Goal: Information Seeking & Learning: Check status

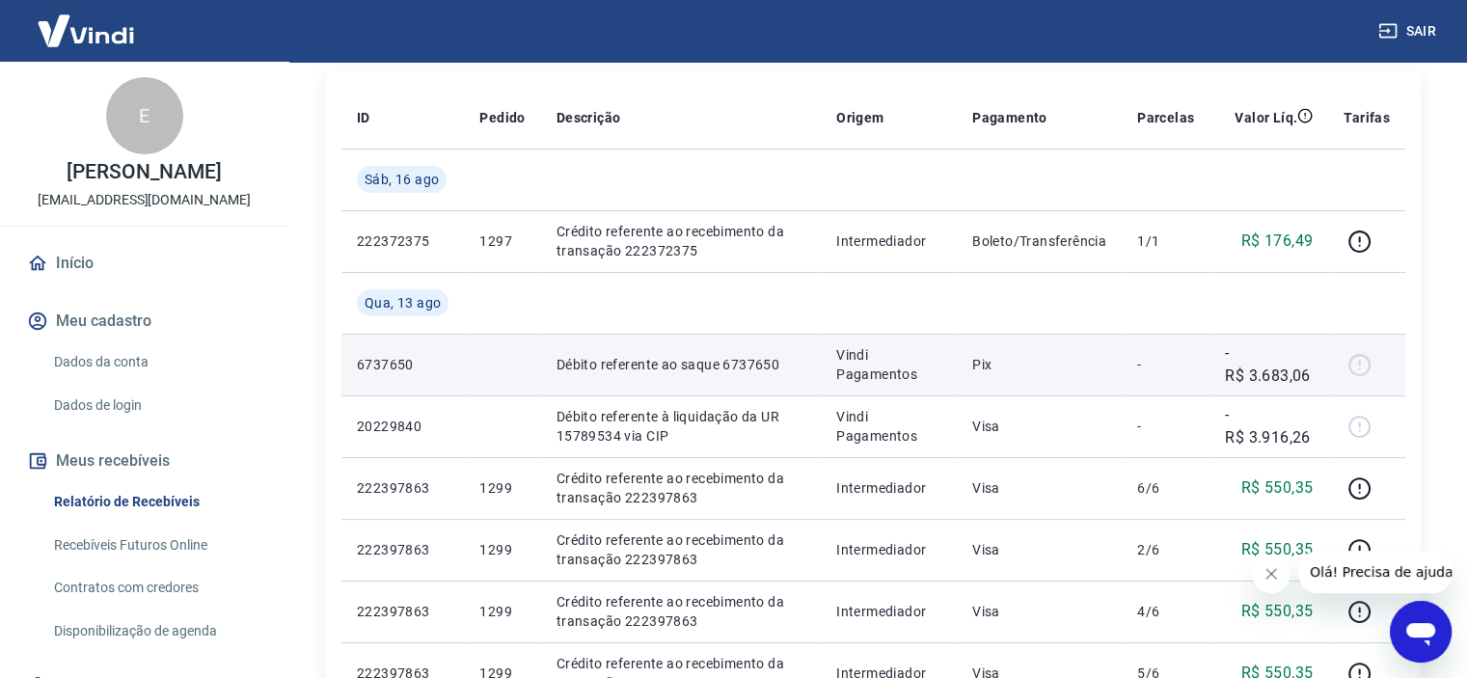
scroll to position [289, 0]
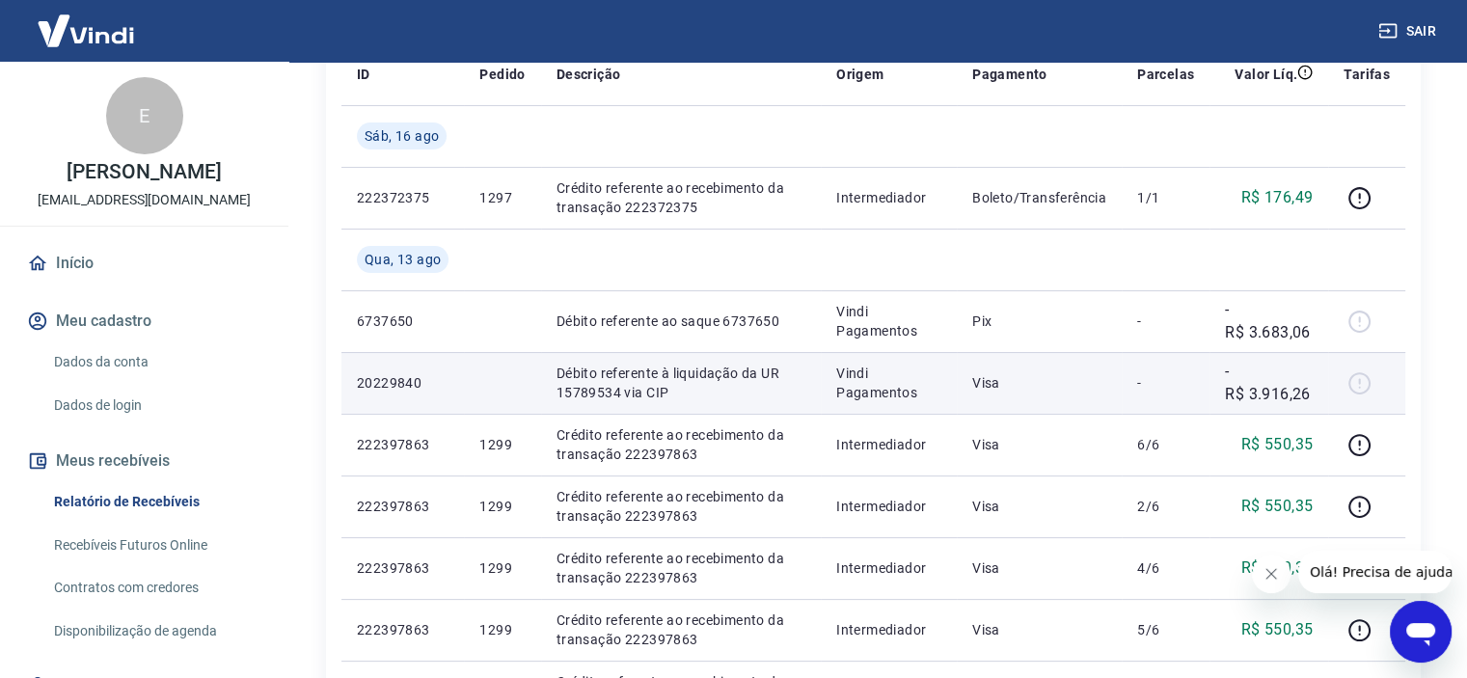
click at [990, 386] on p "Visa" at bounding box center [1039, 382] width 134 height 19
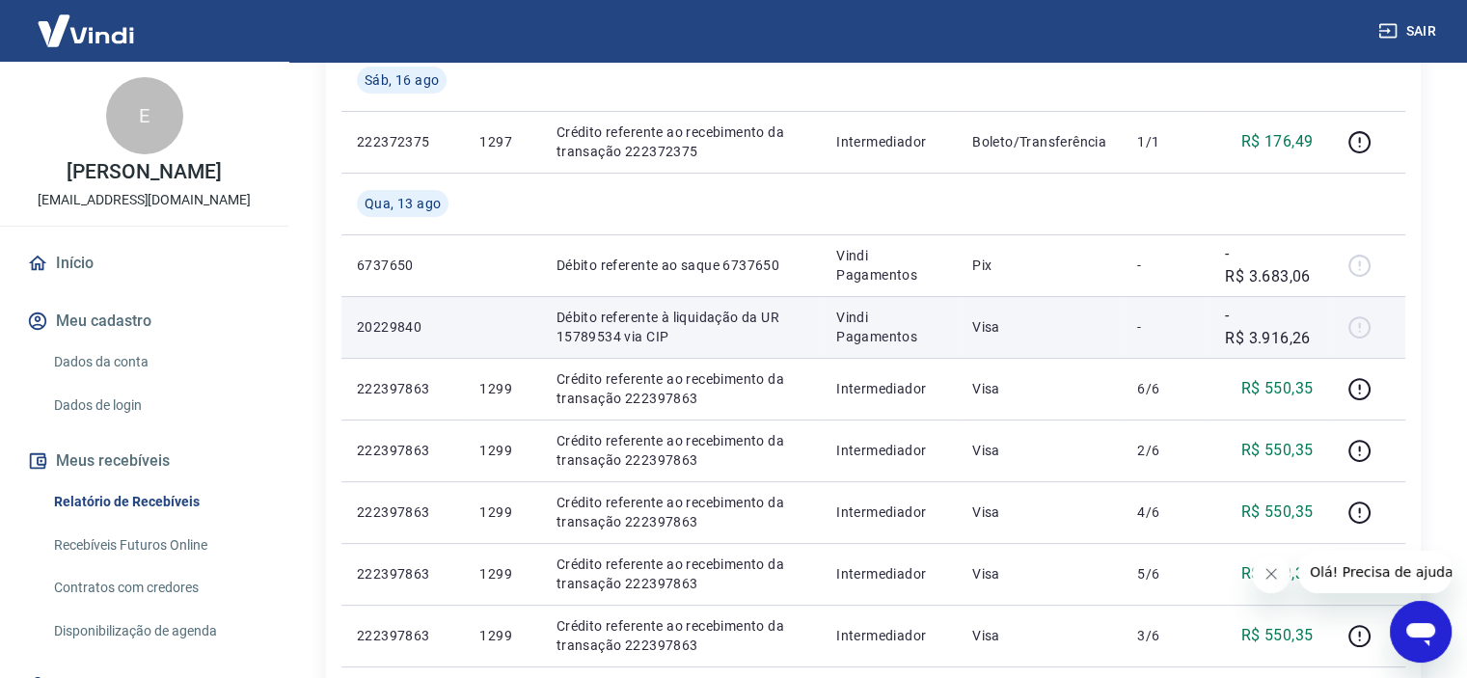
scroll to position [386, 0]
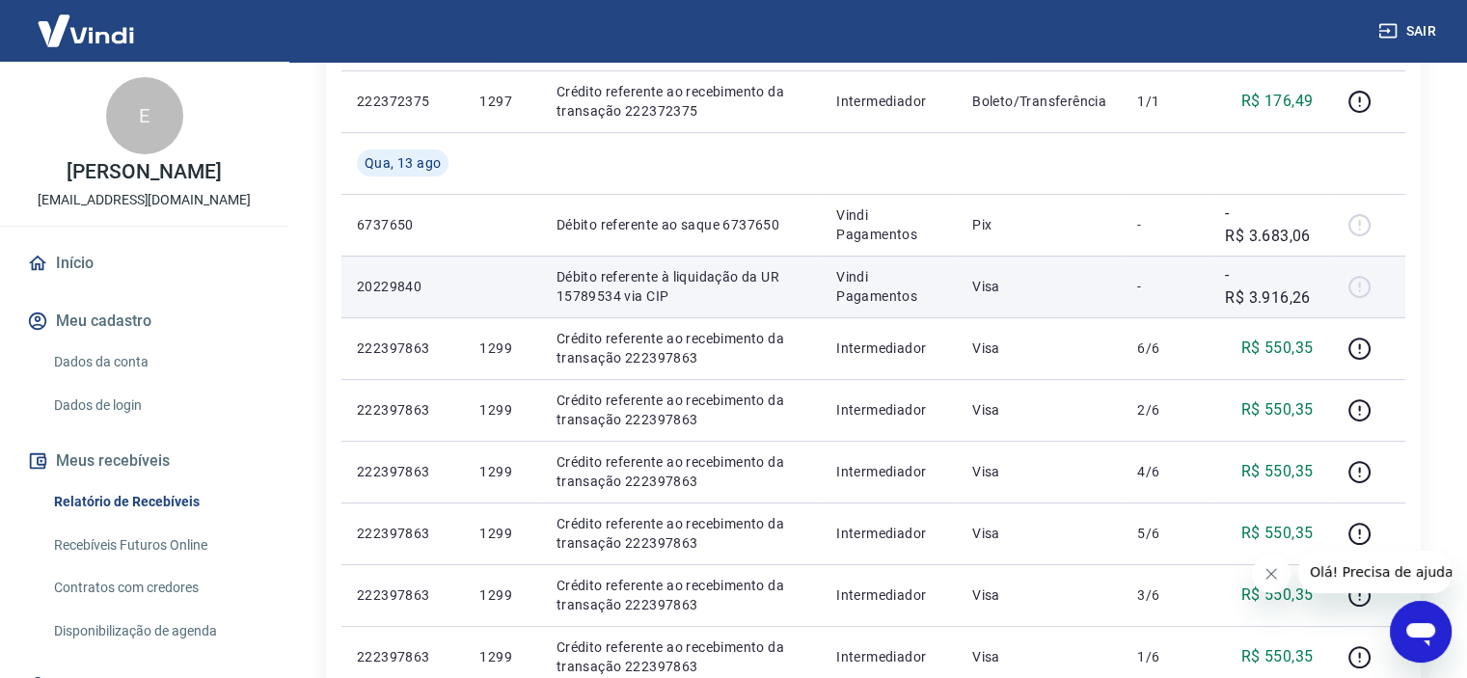
click at [998, 292] on p "Visa" at bounding box center [1039, 286] width 134 height 19
click at [1374, 287] on div at bounding box center [1367, 286] width 46 height 31
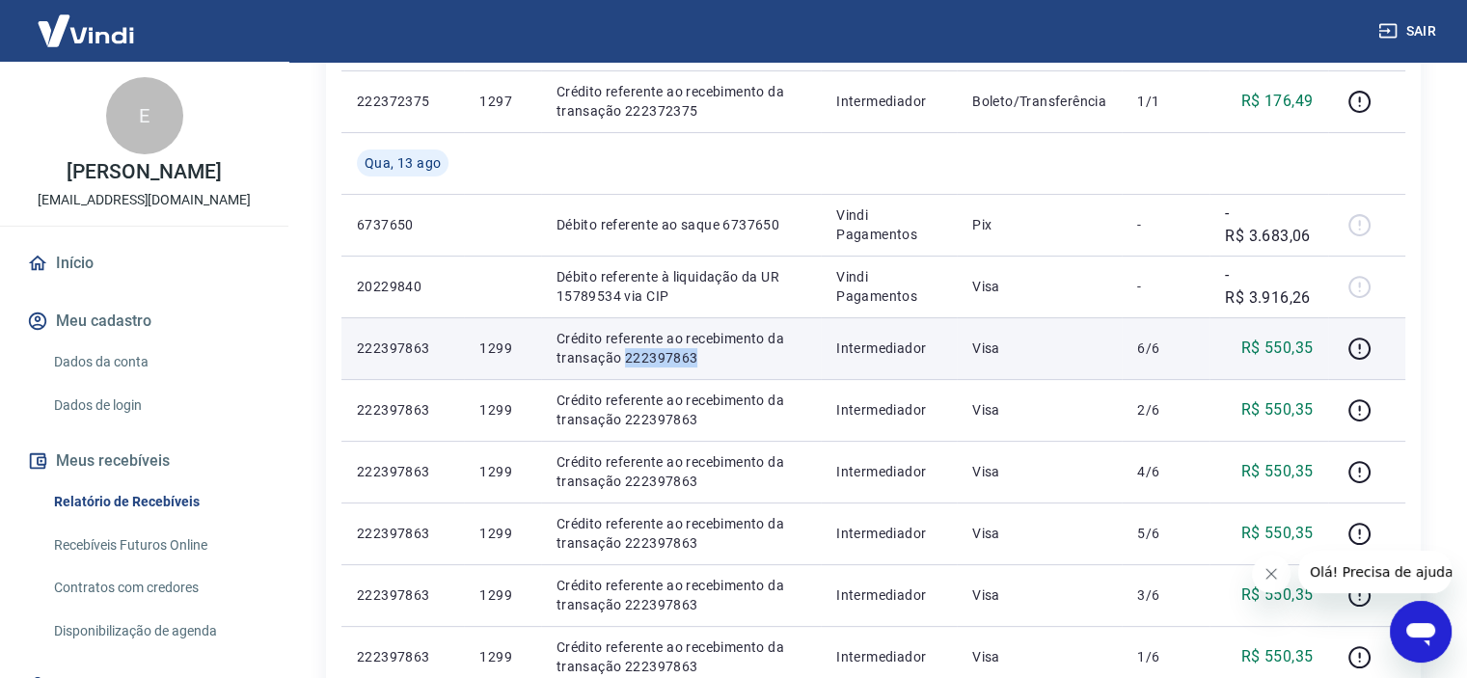
drag, startPoint x: 621, startPoint y: 352, endPoint x: 698, endPoint y: 350, distance: 77.2
click at [698, 350] on p "Crédito referente ao recebimento da transação 222397863" at bounding box center [681, 348] width 249 height 39
copy p "222397863"
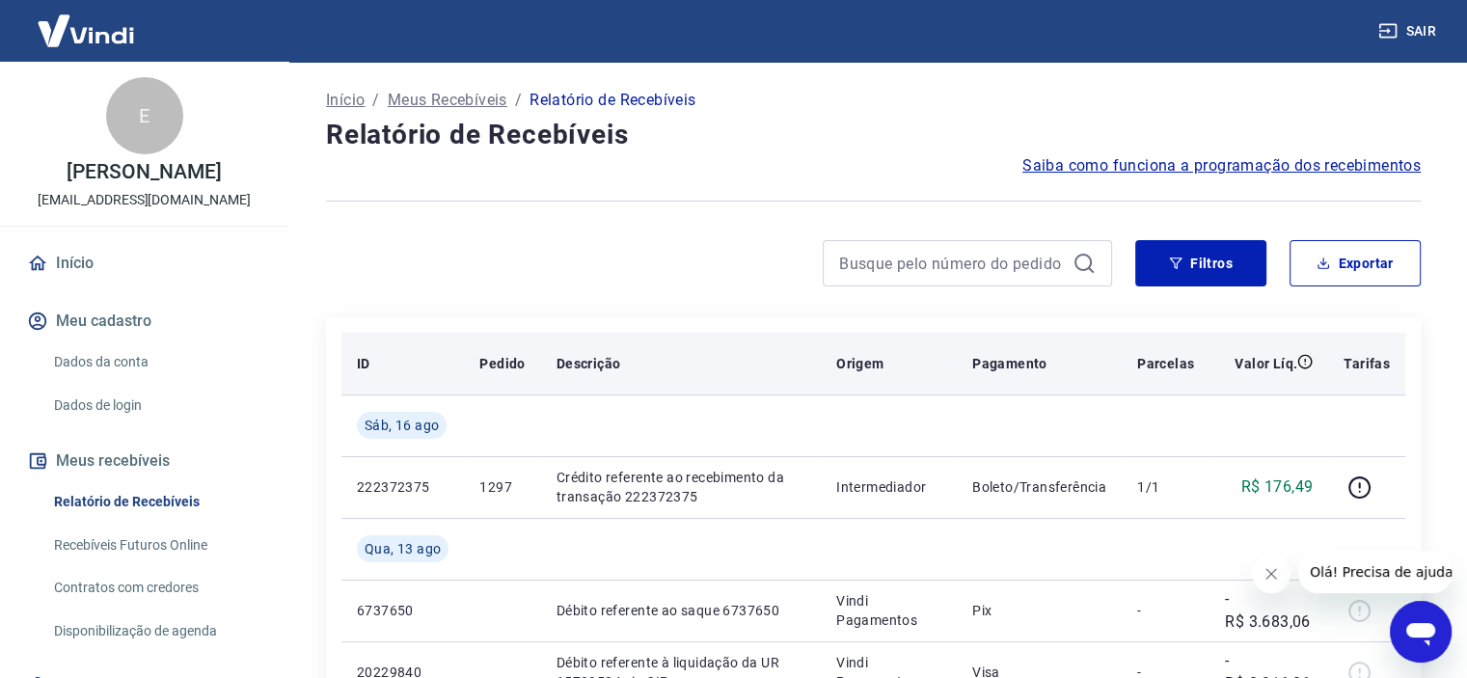
scroll to position [0, 0]
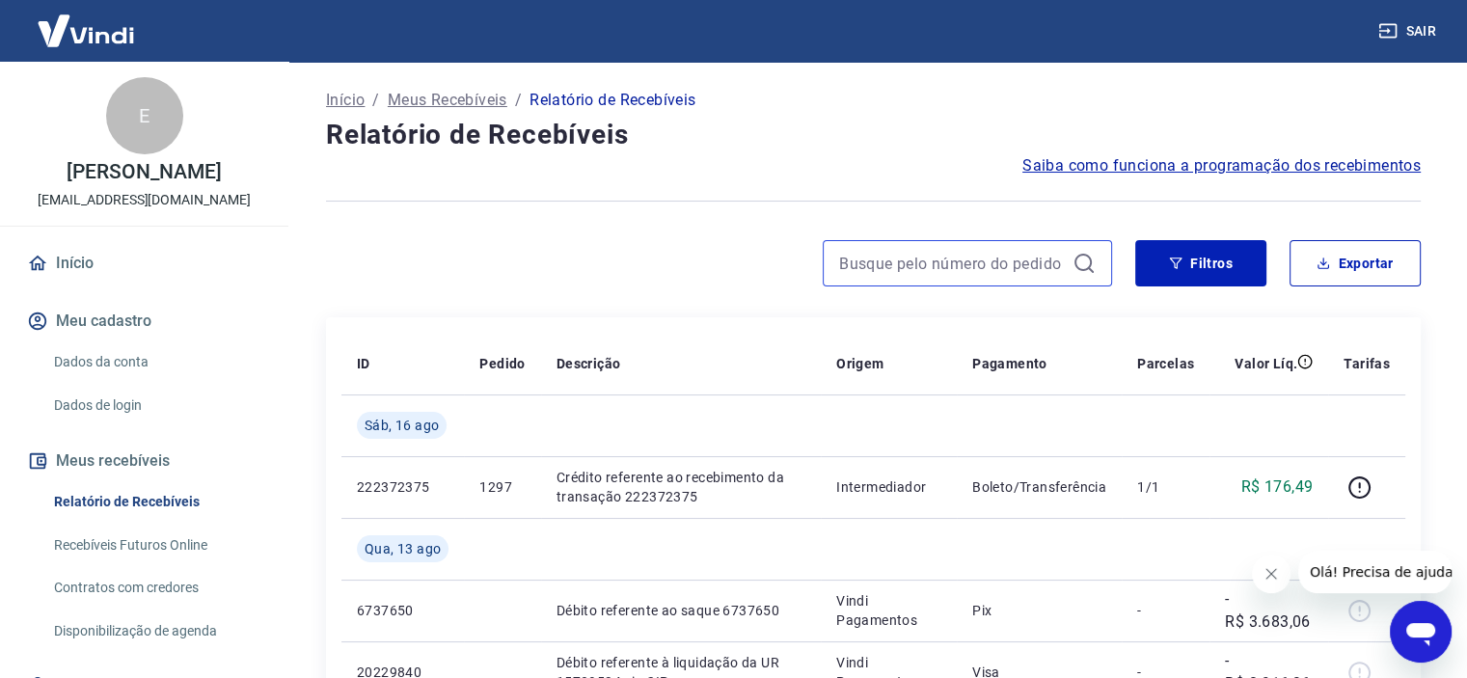
click at [996, 268] on input at bounding box center [952, 263] width 226 height 29
paste input "222397863"
click at [995, 267] on input "222397863" at bounding box center [952, 263] width 226 height 29
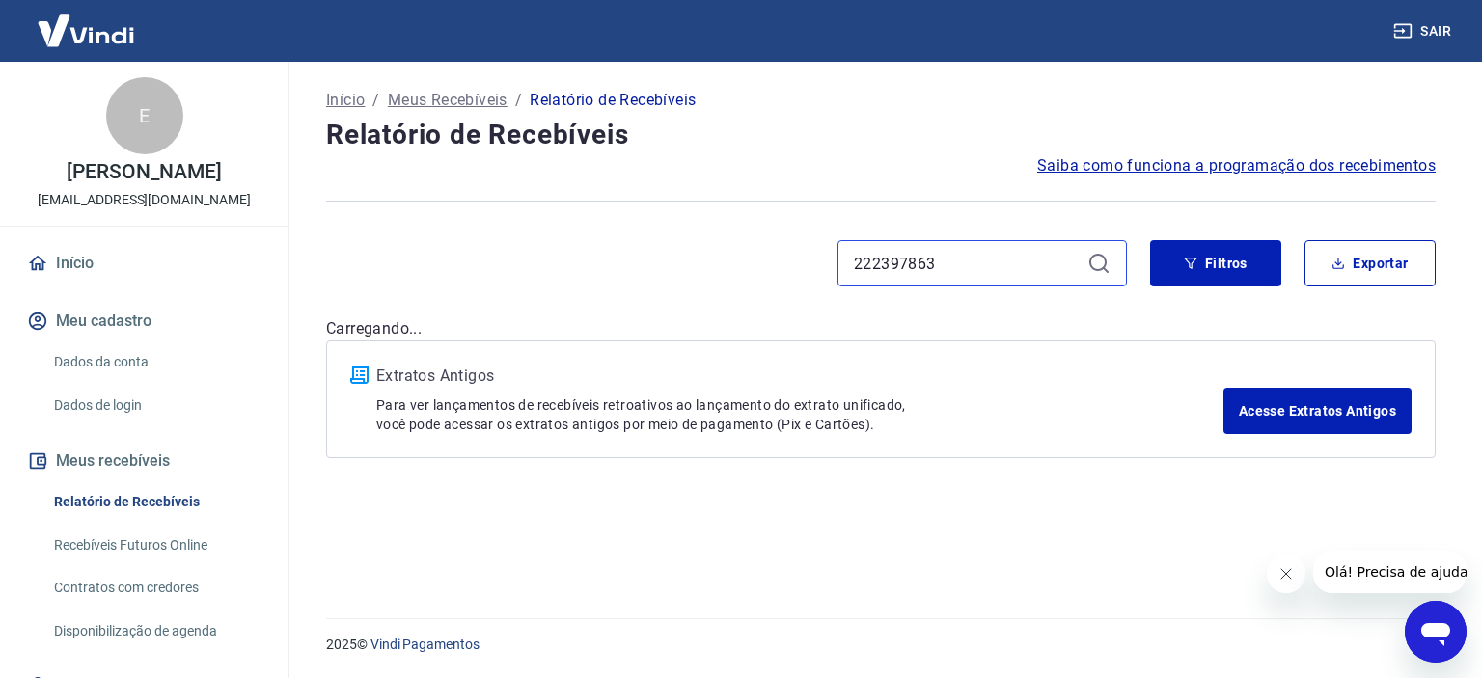
type input "222397863"
click at [1105, 260] on icon at bounding box center [1097, 262] width 17 height 17
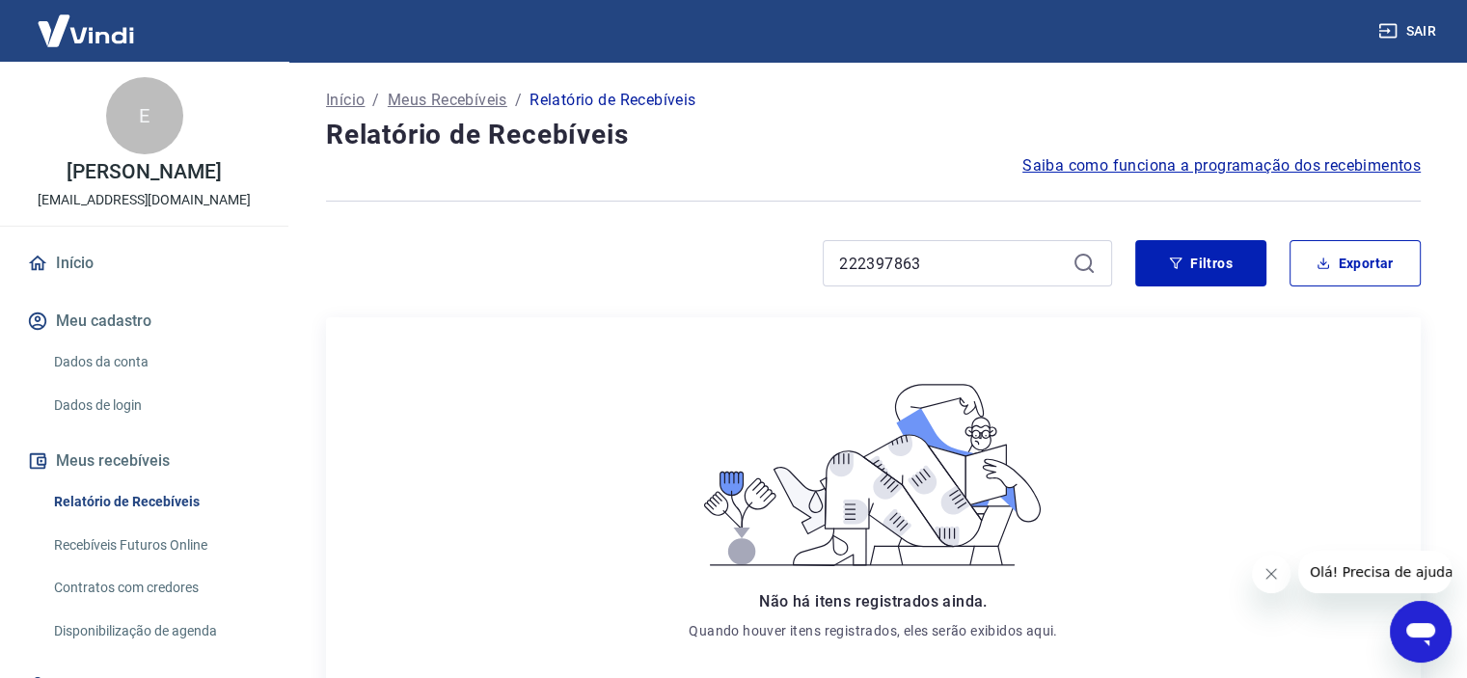
click at [1095, 271] on icon at bounding box center [1084, 263] width 23 height 23
click at [1246, 265] on button "Filtros" at bounding box center [1200, 263] width 131 height 46
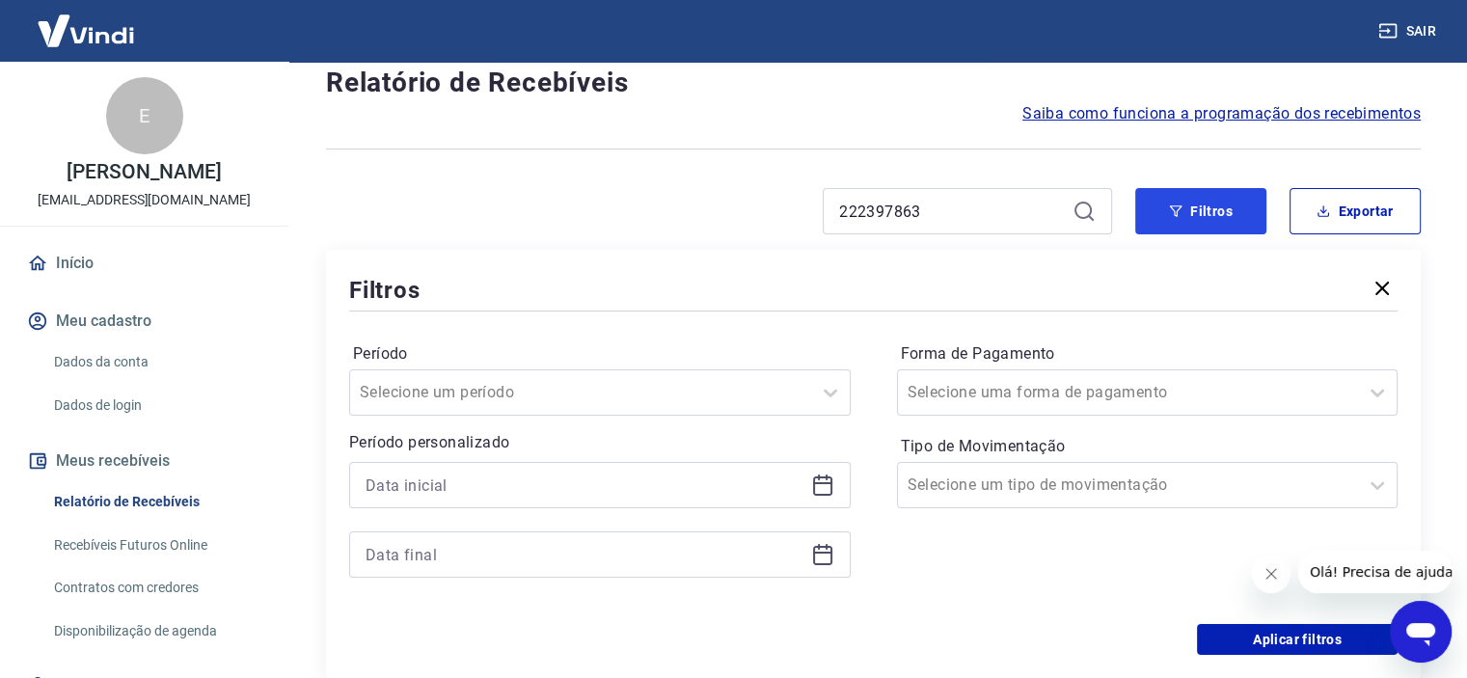
scroll to position [96, 0]
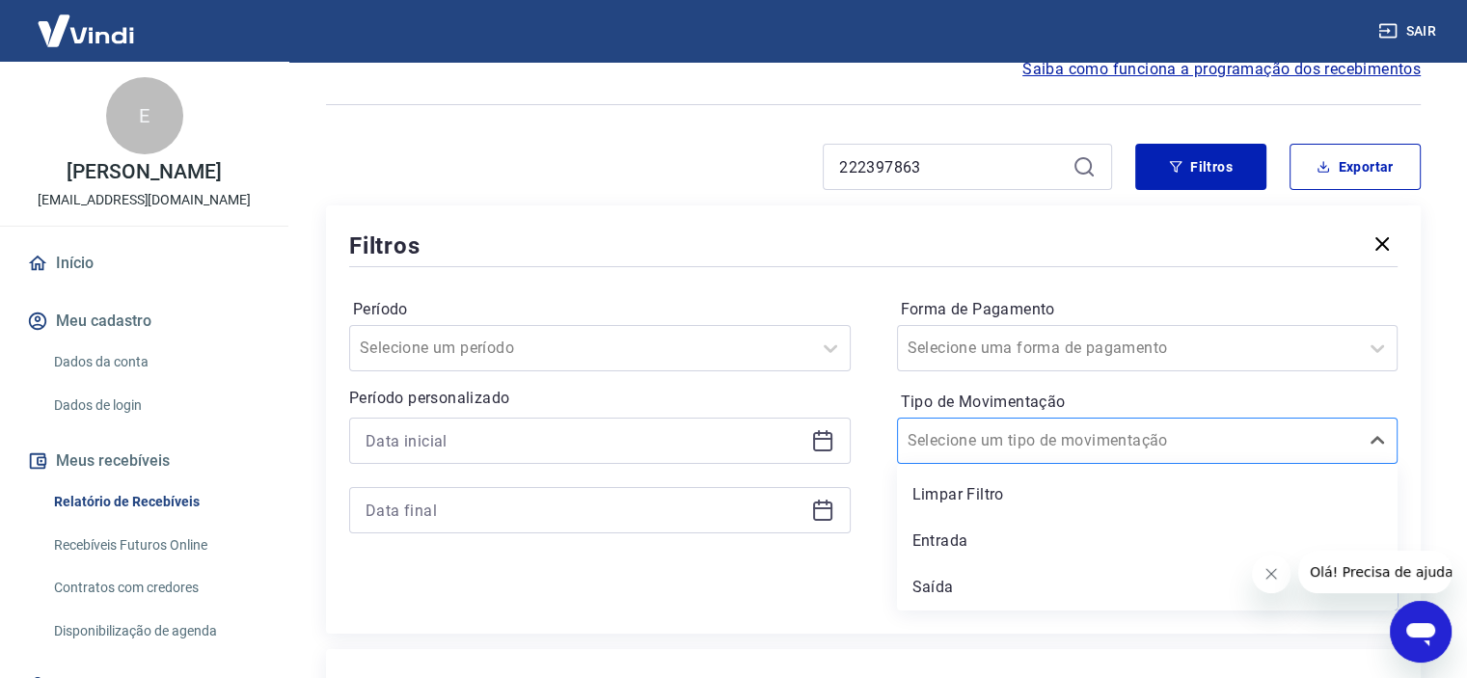
click at [981, 448] on input "Tipo de Movimentação" at bounding box center [1005, 440] width 195 height 23
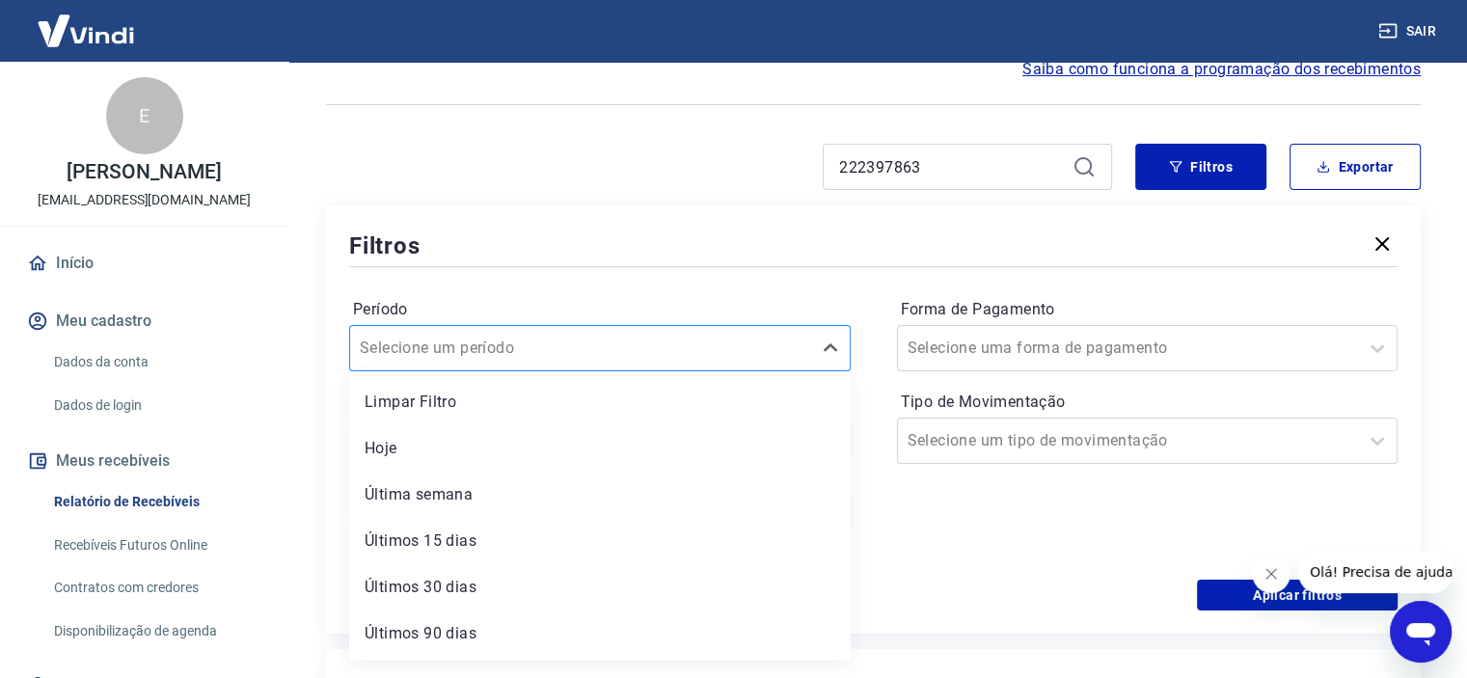
click at [769, 358] on div at bounding box center [581, 348] width 442 height 27
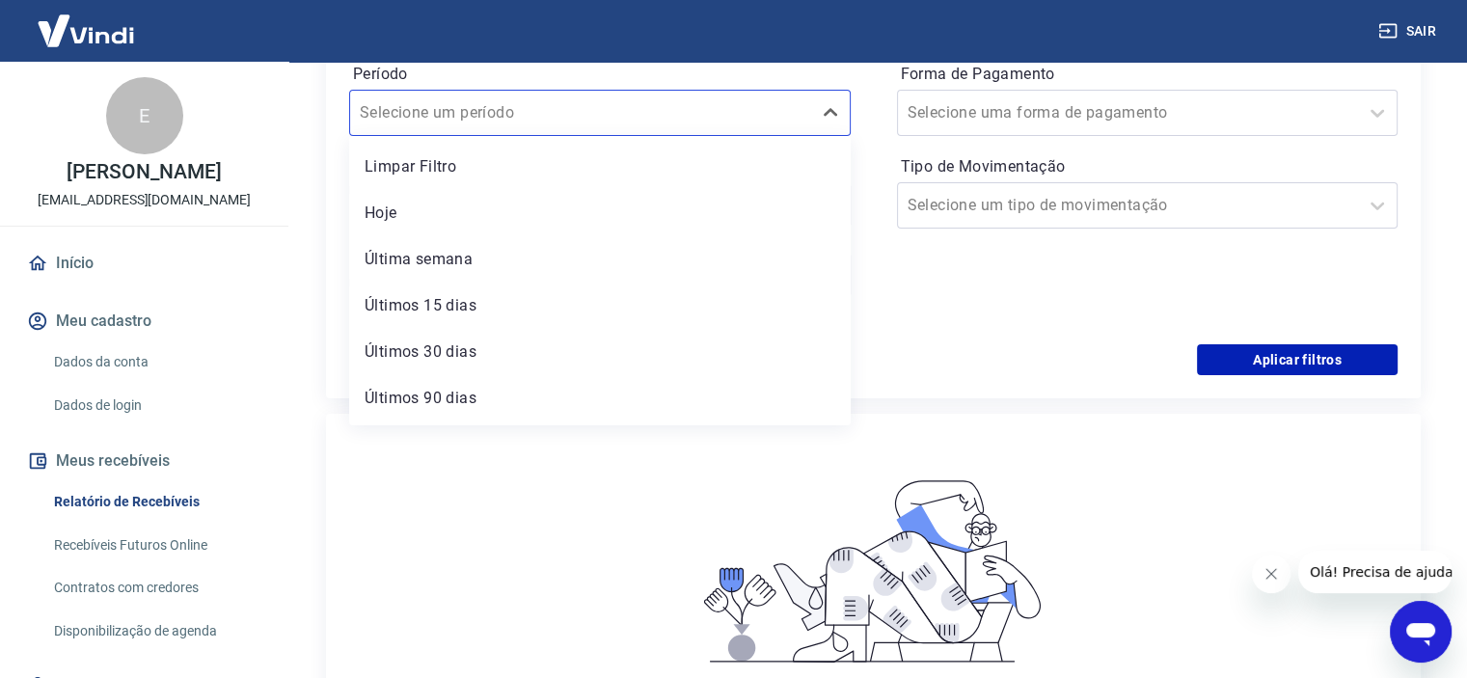
scroll to position [482, 0]
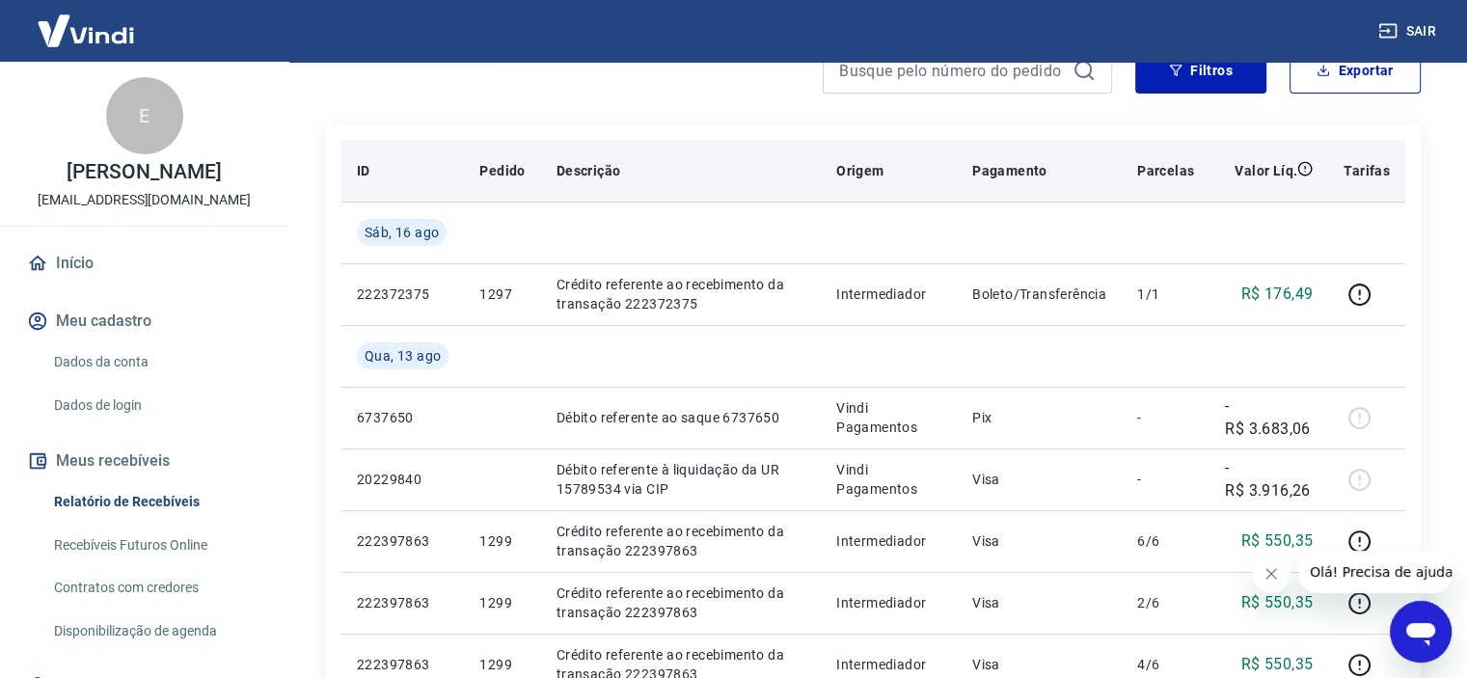
scroll to position [289, 0]
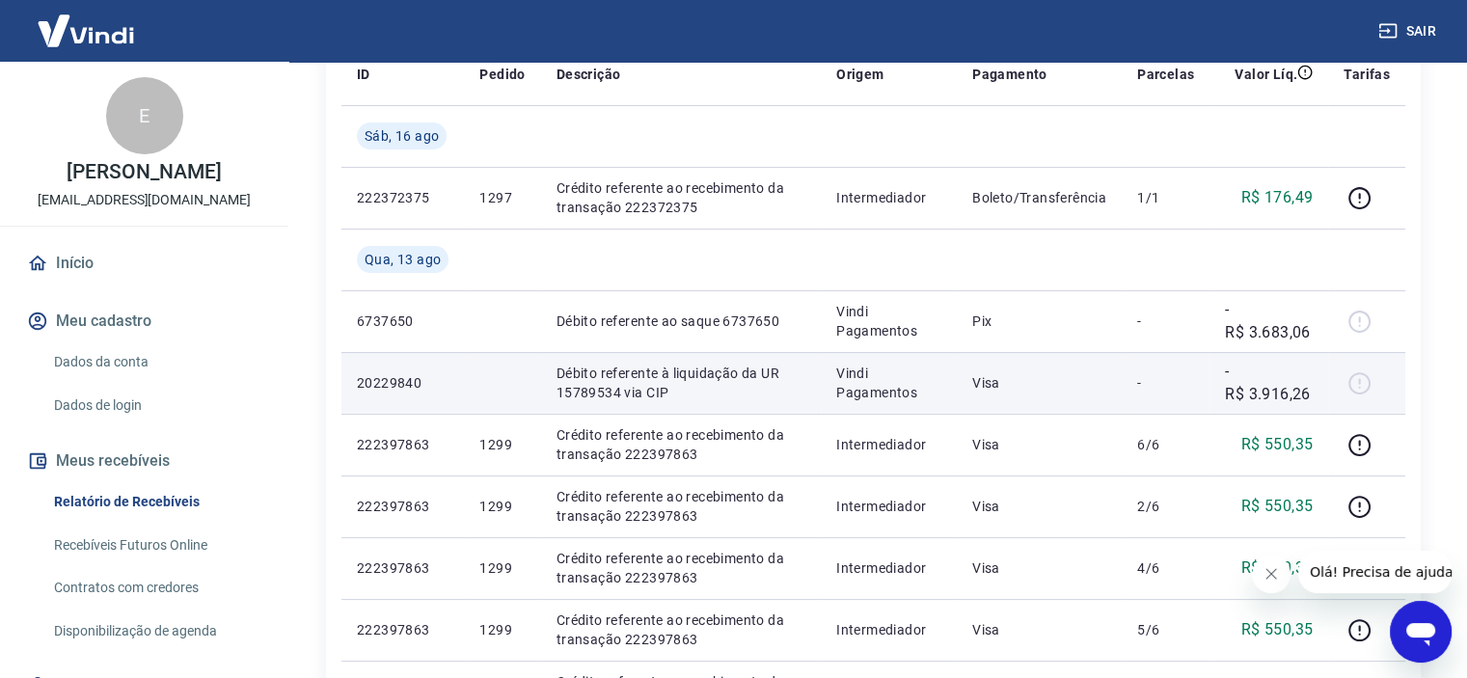
click at [881, 366] on p "Vindi Pagamentos" at bounding box center [888, 383] width 105 height 39
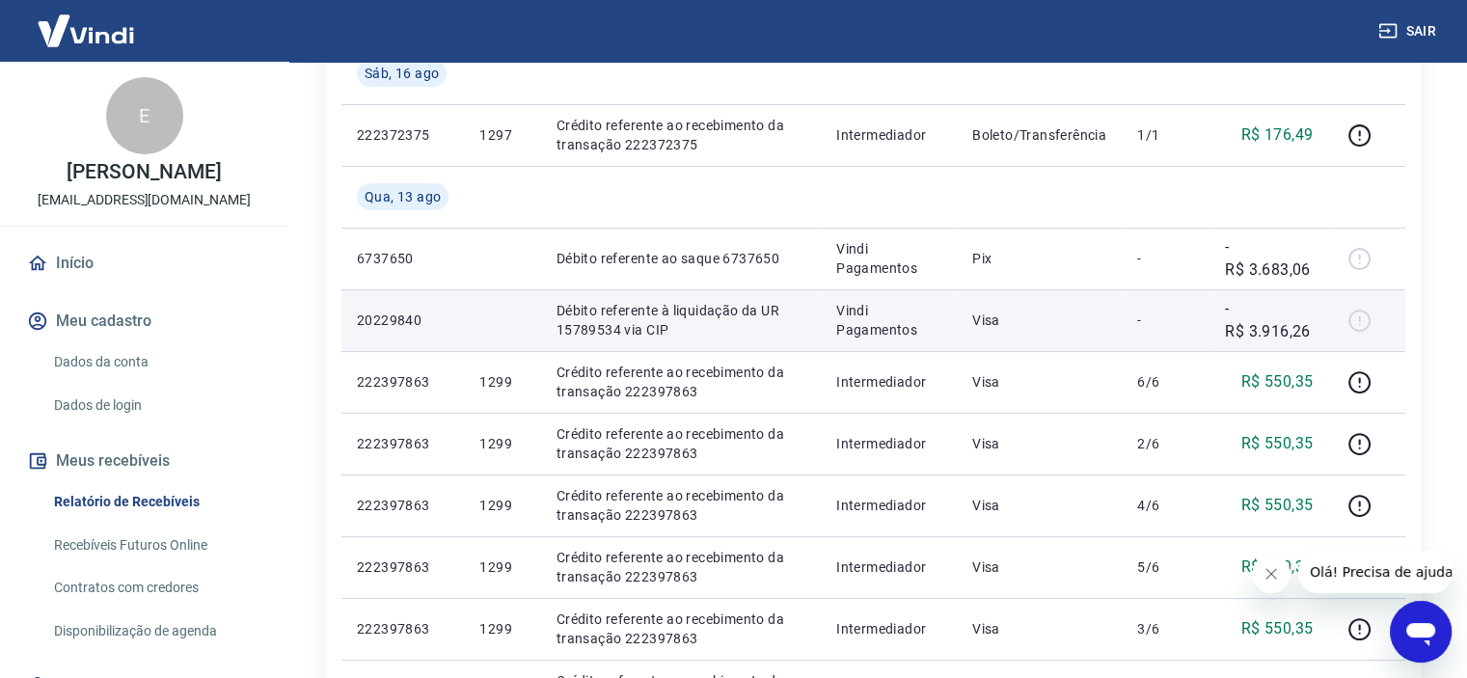
scroll to position [386, 0]
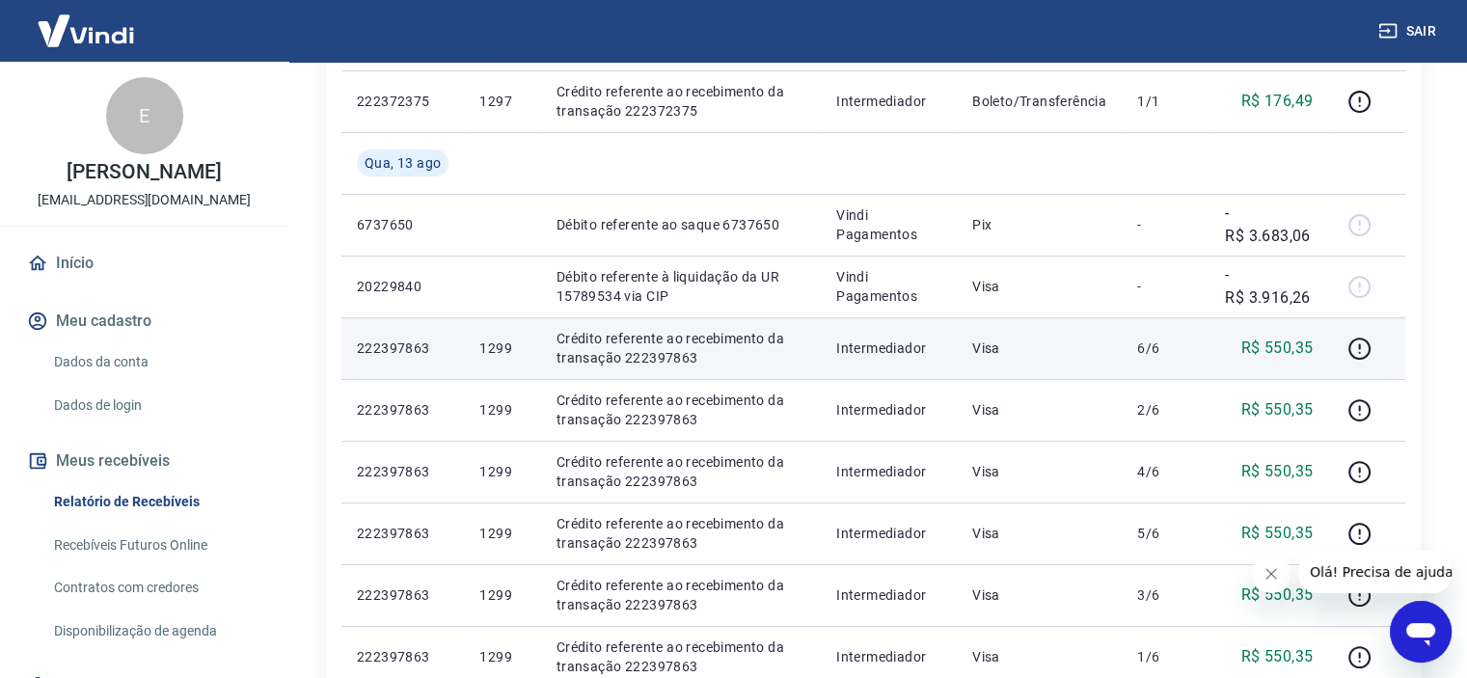
click at [877, 350] on p "Intermediador" at bounding box center [888, 348] width 105 height 19
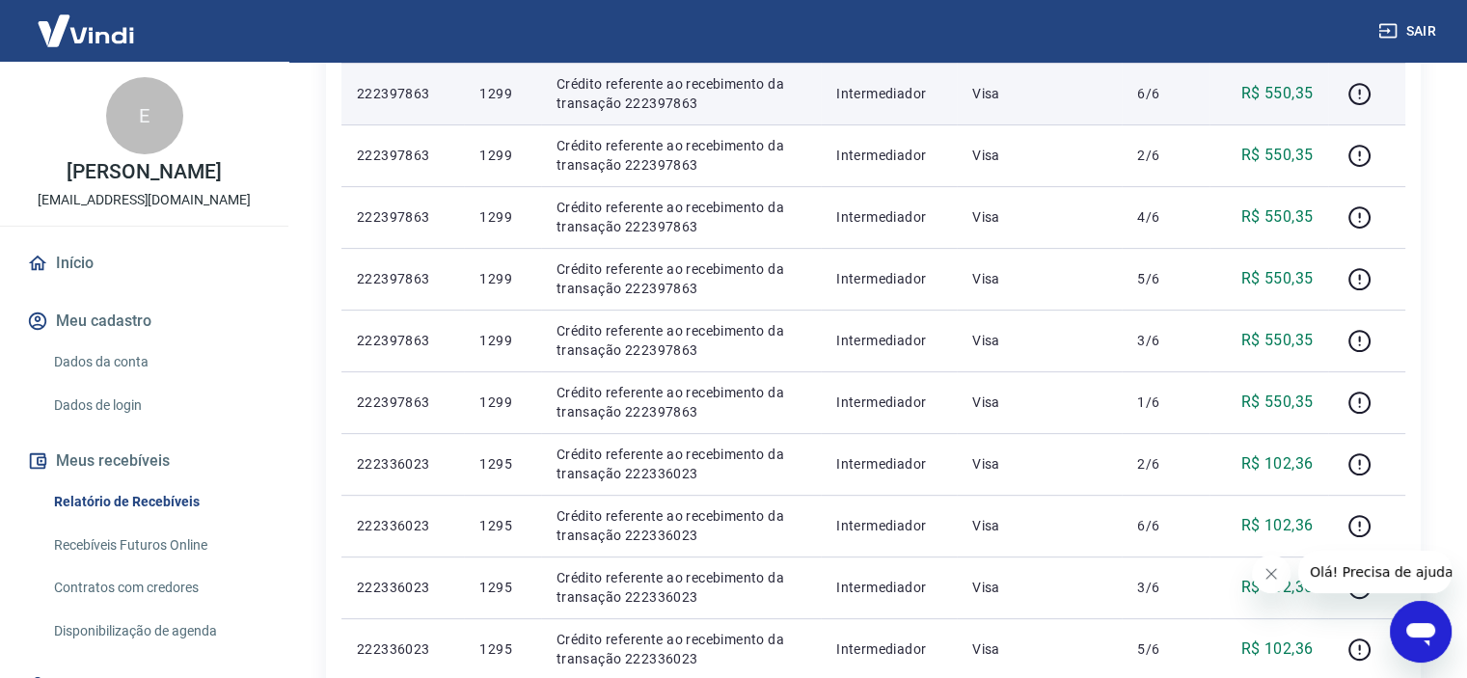
scroll to position [675, 0]
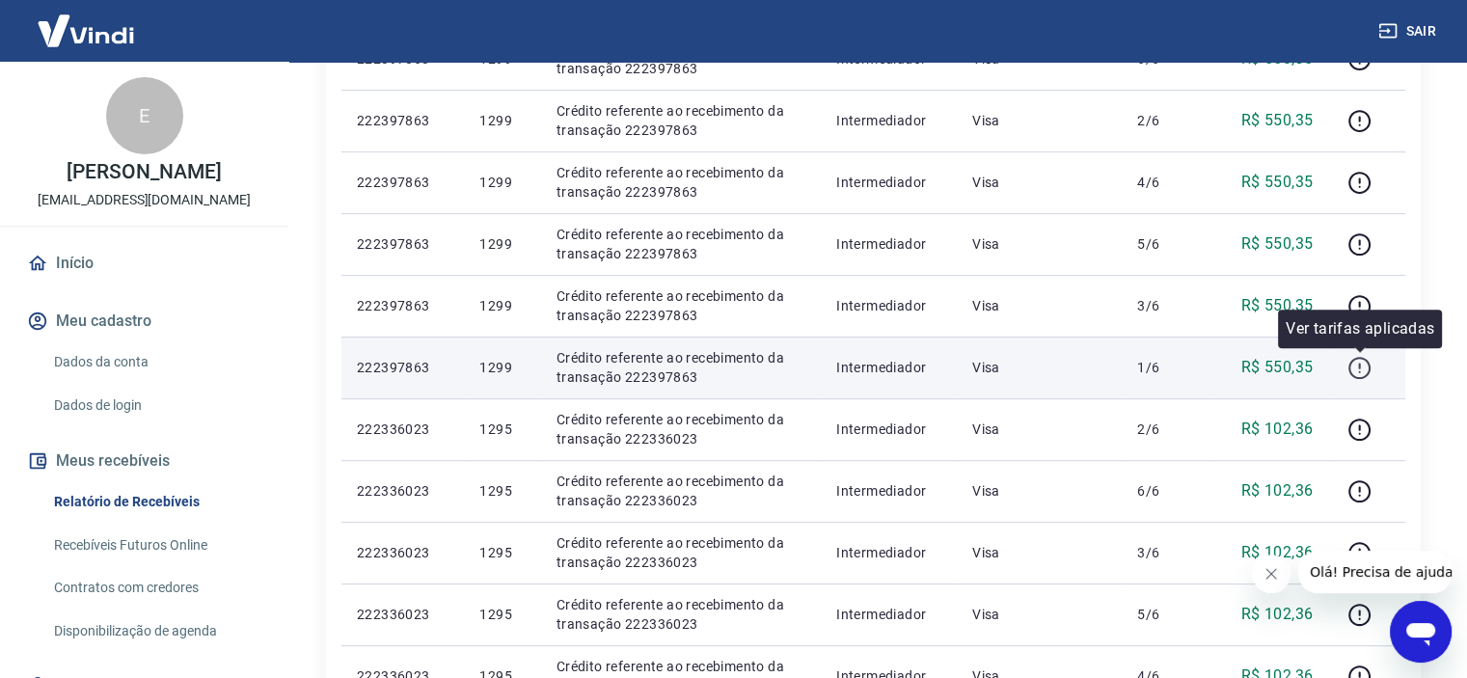
click at [1356, 372] on icon "button" at bounding box center [1360, 368] width 24 height 24
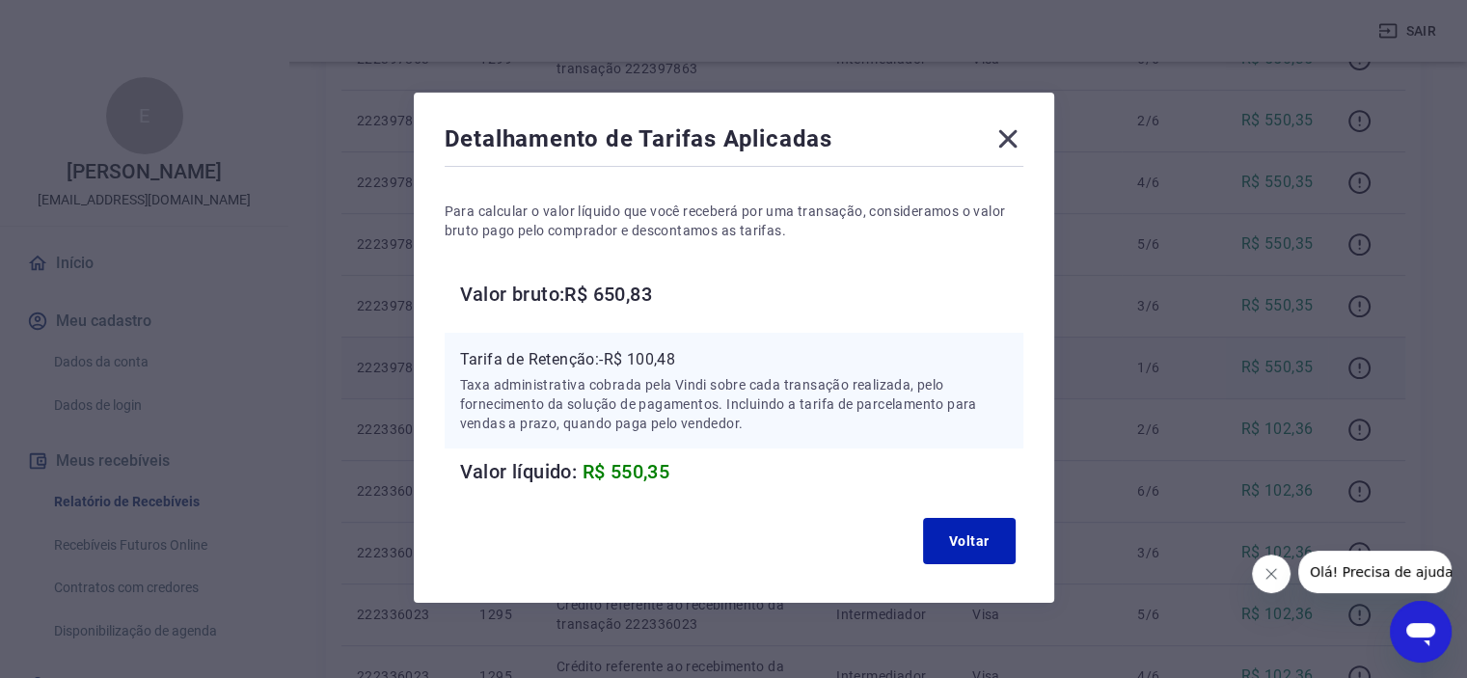
click at [1015, 145] on icon at bounding box center [1007, 139] width 18 height 18
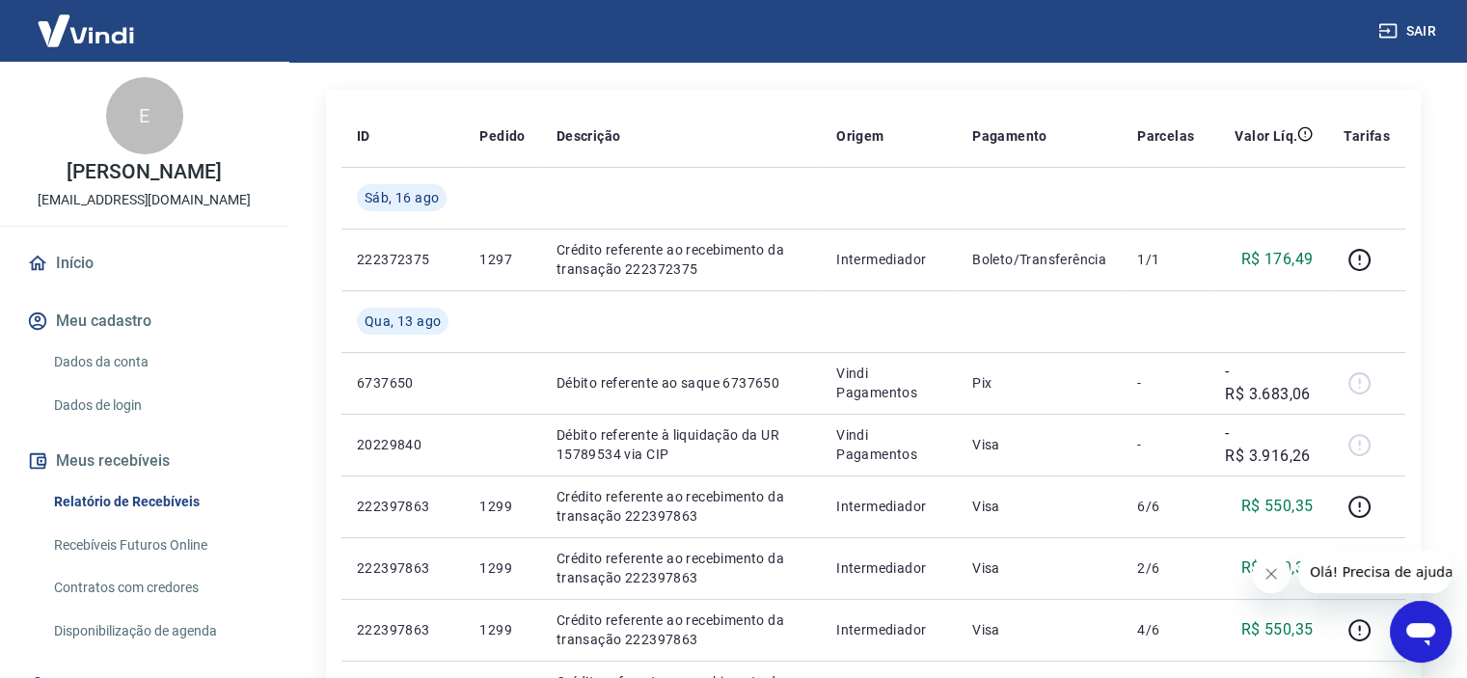
scroll to position [0, 0]
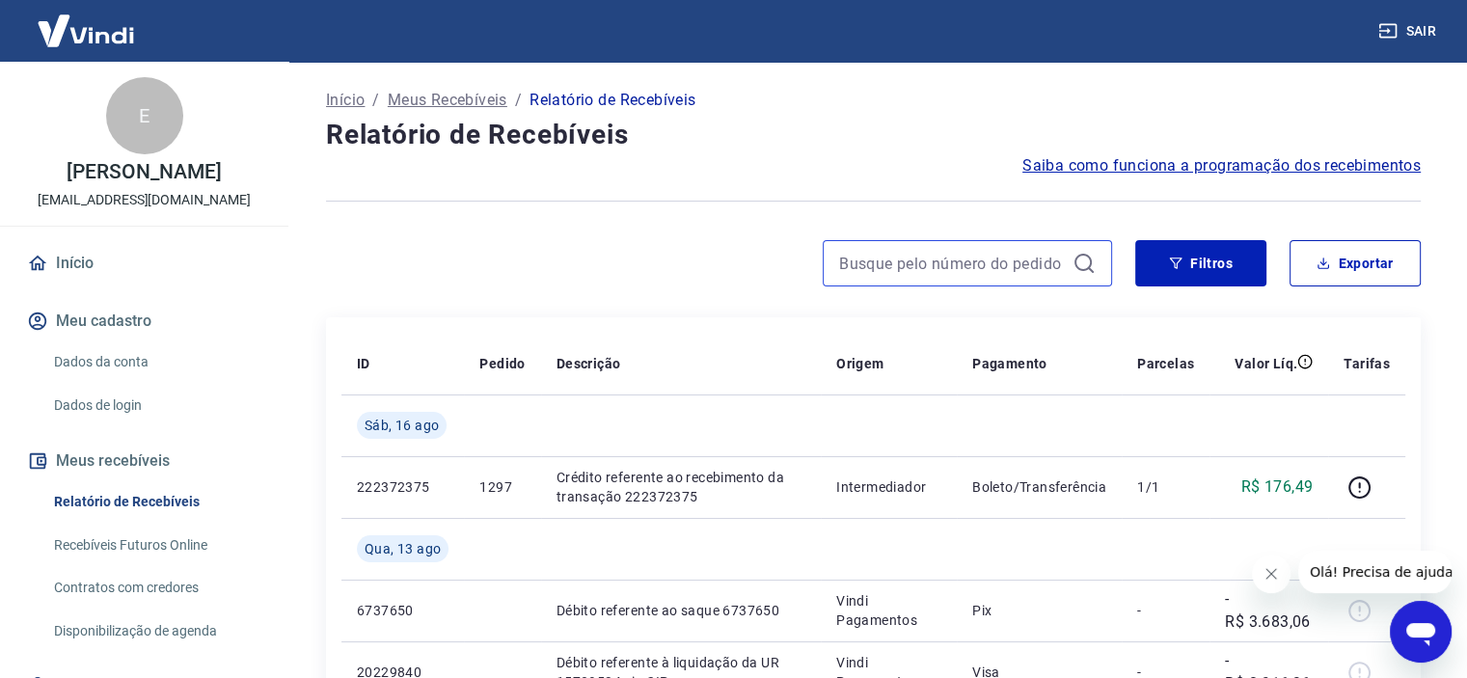
click at [910, 264] on input at bounding box center [952, 263] width 226 height 29
type input "1299"
drag, startPoint x: 951, startPoint y: 264, endPoint x: 1087, endPoint y: 262, distance: 136.0
click at [951, 264] on input "1299" at bounding box center [952, 263] width 226 height 29
click at [952, 264] on input "1299" at bounding box center [952, 263] width 226 height 29
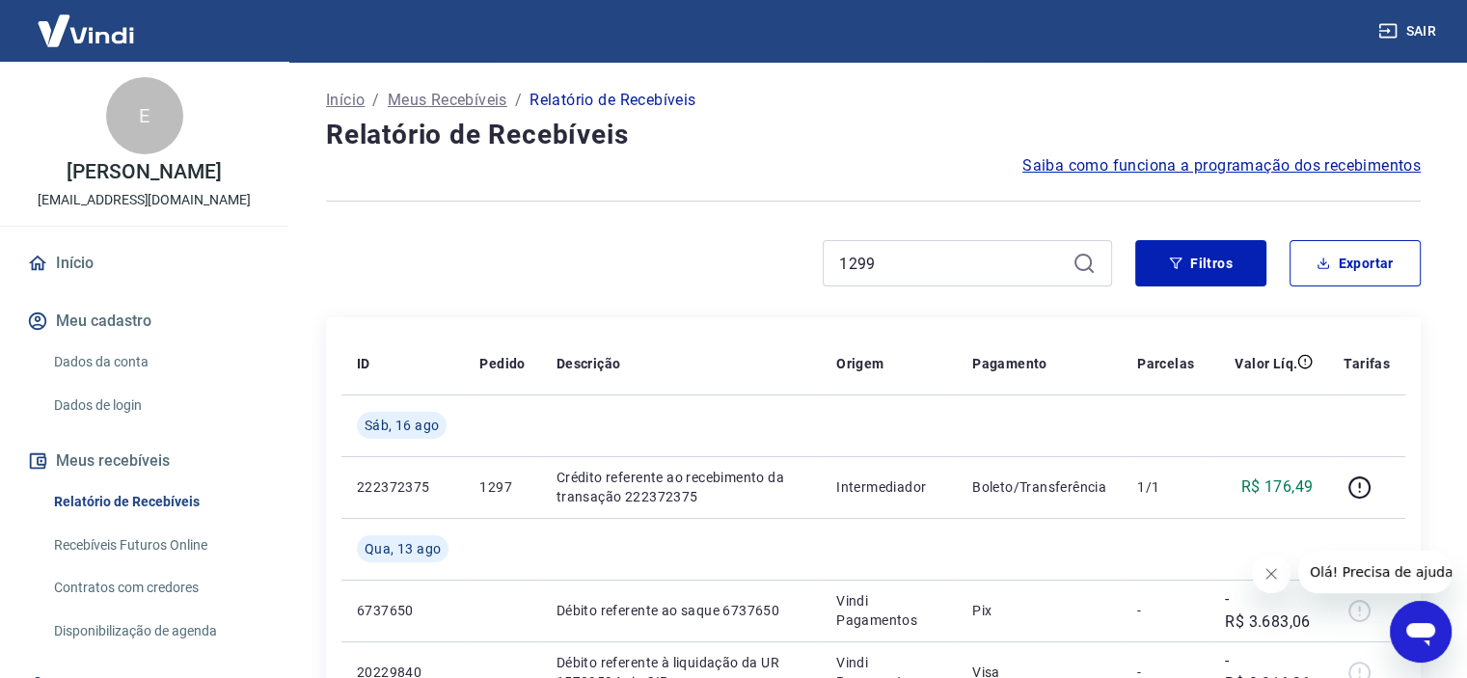
click at [1085, 254] on icon at bounding box center [1084, 263] width 23 height 23
click at [1074, 270] on icon at bounding box center [1084, 263] width 23 height 23
click at [1324, 268] on icon "button" at bounding box center [1325, 266] width 12 height 5
click at [1087, 262] on div "Exportar Período Hoje Última semana Últimos 15 dias Últimos 30 dias Últimos 90 …" at bounding box center [733, 339] width 1467 height 678
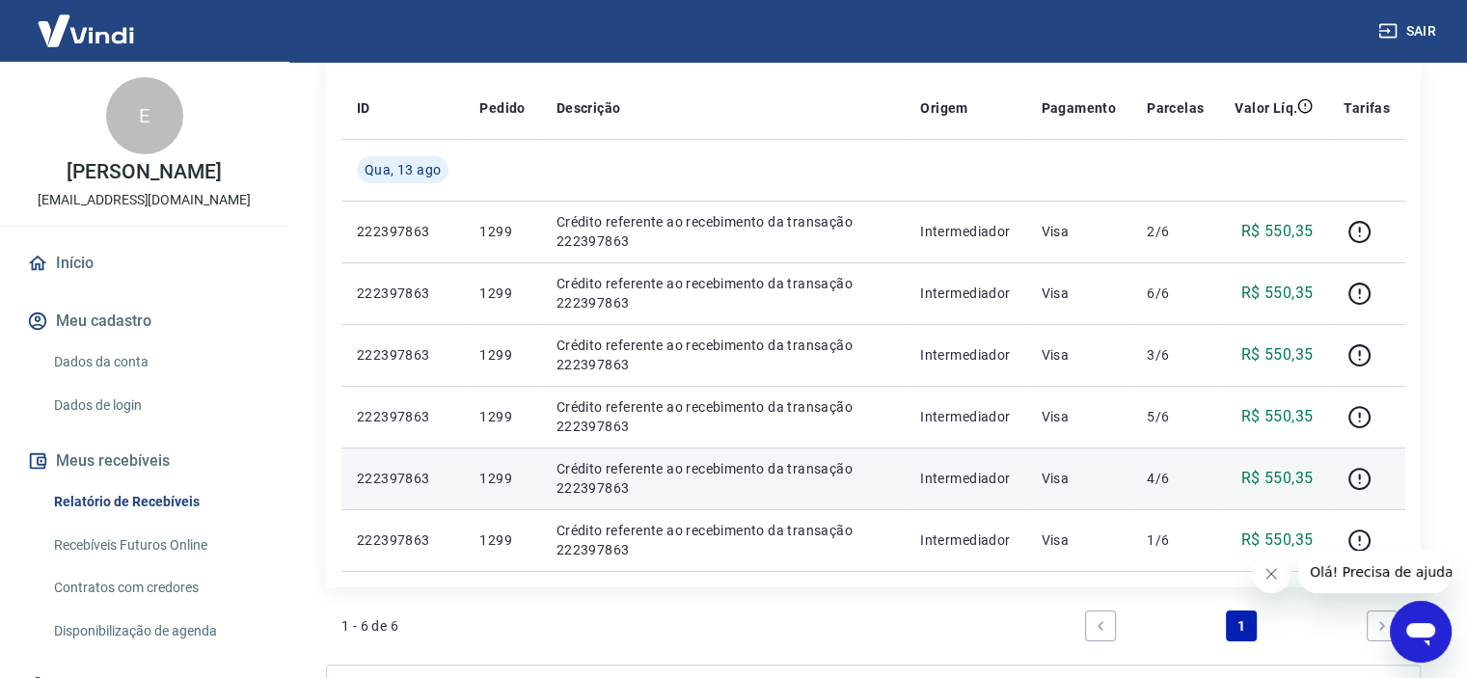
scroll to position [289, 0]
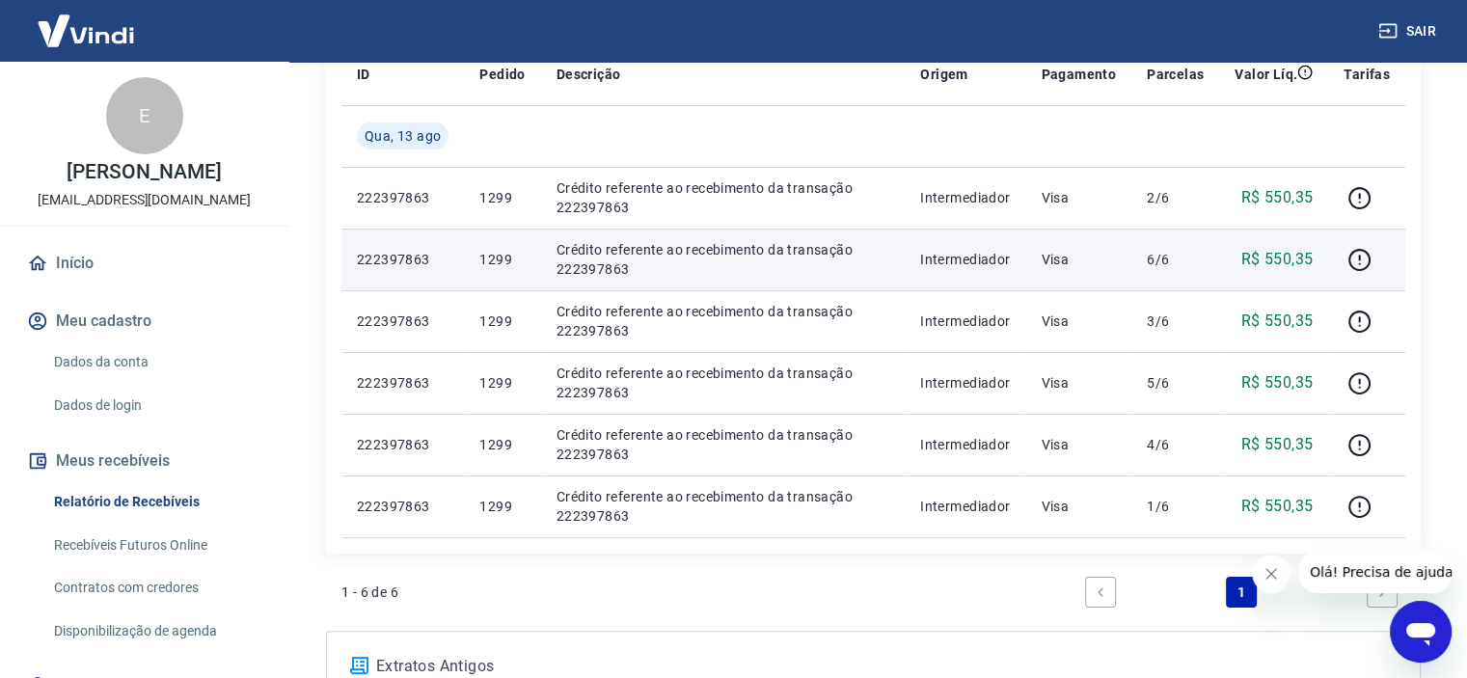
click at [999, 258] on p "Intermediador" at bounding box center [965, 259] width 90 height 19
click at [384, 259] on p "222397863" at bounding box center [403, 259] width 92 height 19
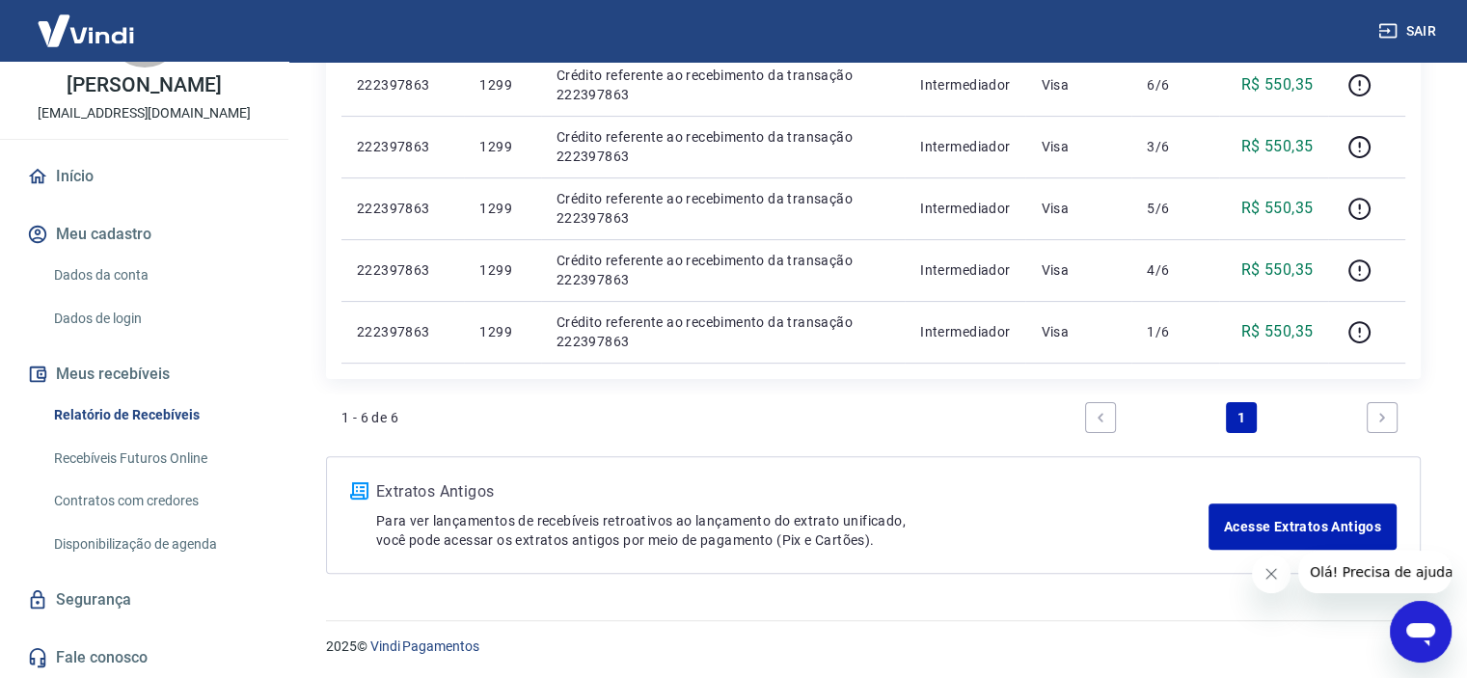
scroll to position [0, 0]
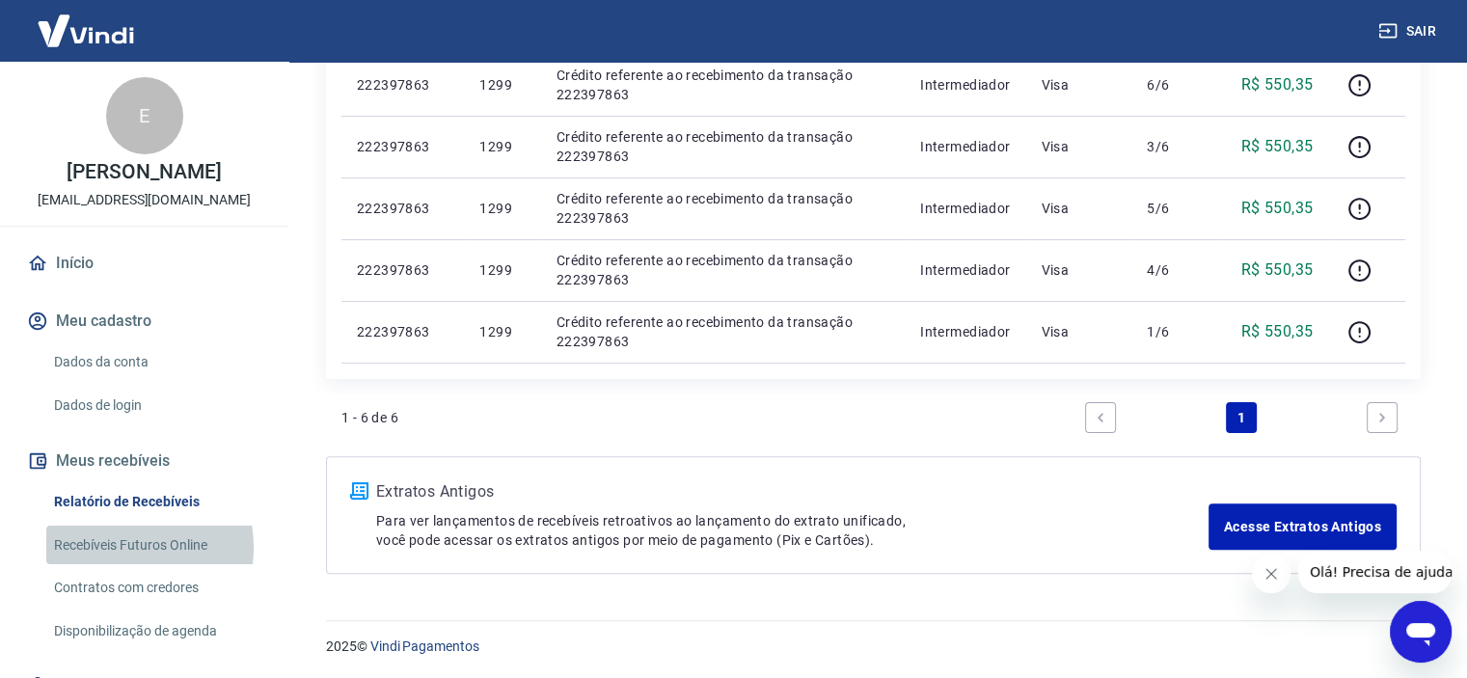
click at [122, 547] on link "Recebíveis Futuros Online" at bounding box center [155, 546] width 219 height 40
